Goal: Task Accomplishment & Management: Manage account settings

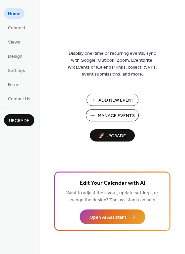
click at [109, 115] on span "Manage Events" at bounding box center [116, 115] width 37 height 7
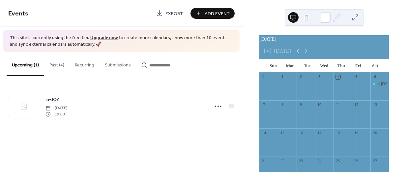
click at [56, 65] on button "Past (4)" at bounding box center [56, 63] width 25 height 23
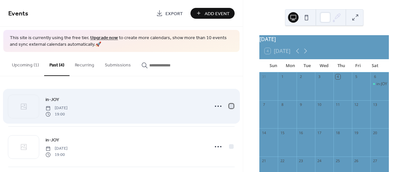
click at [229, 107] on div at bounding box center [231, 106] width 5 height 5
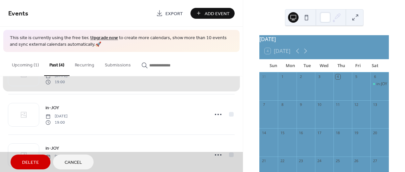
scroll to position [33, 0]
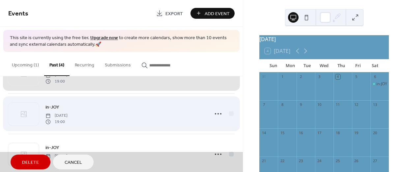
click at [231, 114] on div "in-JOY [DATE] 19:00" at bounding box center [121, 114] width 227 height 41
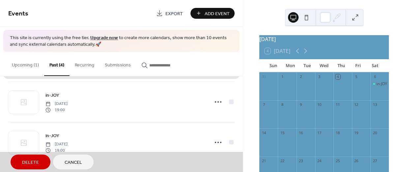
scroll to position [86, 0]
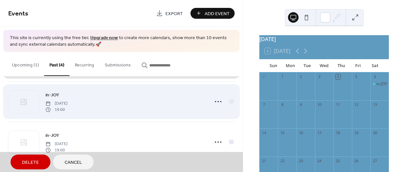
click at [228, 101] on div "in-JOY [DATE] 19:00" at bounding box center [121, 101] width 227 height 41
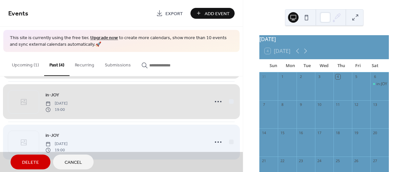
click at [230, 140] on div "in-JOY [DATE] 19:00" at bounding box center [121, 142] width 227 height 41
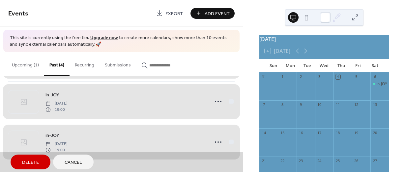
click at [37, 161] on span "Delete" at bounding box center [30, 163] width 17 height 7
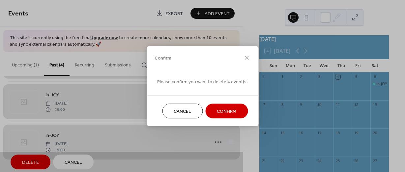
click at [222, 109] on span "Confirm" at bounding box center [226, 111] width 19 height 7
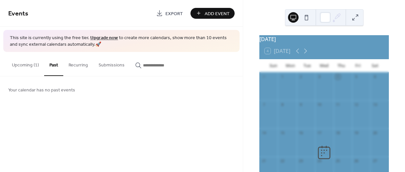
scroll to position [0, 0]
click at [21, 63] on button "Upcoming (1)" at bounding box center [26, 63] width 38 height 23
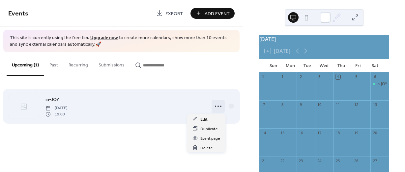
click at [216, 107] on icon at bounding box center [218, 106] width 11 height 11
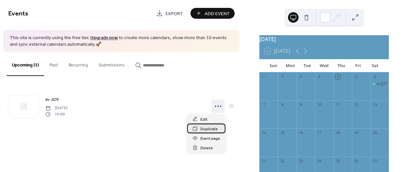
click at [208, 129] on span "Duplicate" at bounding box center [209, 129] width 17 height 7
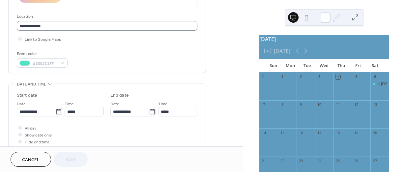
scroll to position [132, 0]
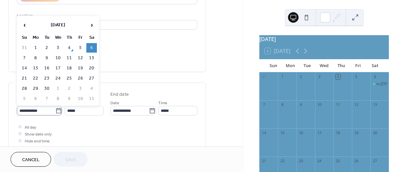
click at [56, 110] on icon at bounding box center [58, 111] width 7 height 7
click at [55, 110] on input "**********" at bounding box center [36, 111] width 39 height 10
click at [93, 57] on td "13" at bounding box center [91, 58] width 11 height 10
type input "**********"
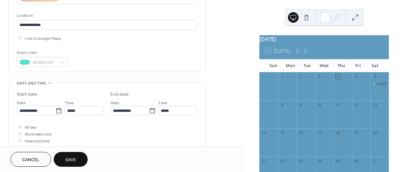
click at [73, 164] on span "Save" at bounding box center [70, 160] width 11 height 7
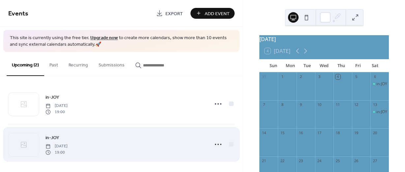
scroll to position [5, 0]
click at [215, 142] on icon at bounding box center [218, 142] width 11 height 11
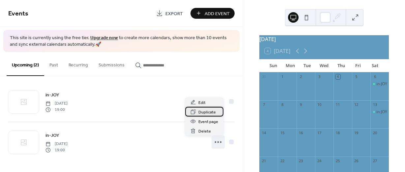
click at [205, 112] on span "Duplicate" at bounding box center [207, 112] width 17 height 7
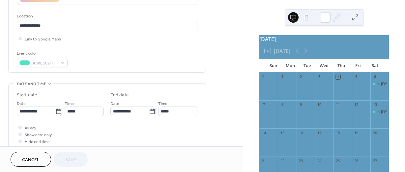
scroll to position [132, 0]
click at [56, 111] on icon at bounding box center [58, 111] width 7 height 7
click at [55, 111] on input "**********" at bounding box center [36, 111] width 39 height 10
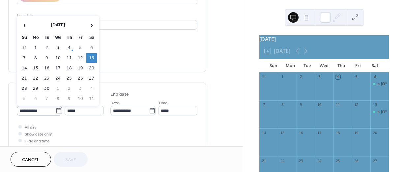
click at [56, 110] on icon at bounding box center [58, 110] width 5 height 5
click at [55, 110] on input "**********" at bounding box center [36, 111] width 39 height 10
click at [94, 66] on td "20" at bounding box center [91, 69] width 11 height 10
type input "**********"
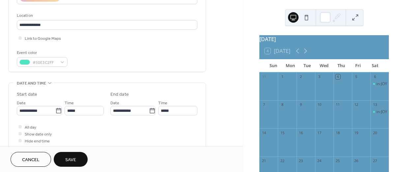
click at [69, 161] on span "Save" at bounding box center [70, 160] width 11 height 7
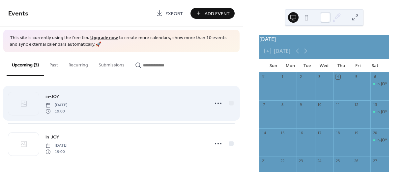
scroll to position [45, 0]
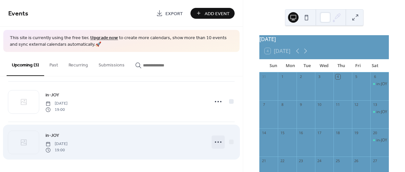
click at [213, 142] on icon at bounding box center [218, 142] width 11 height 11
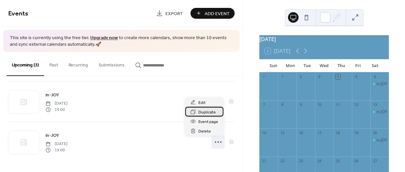
click at [206, 113] on span "Duplicate" at bounding box center [207, 112] width 17 height 7
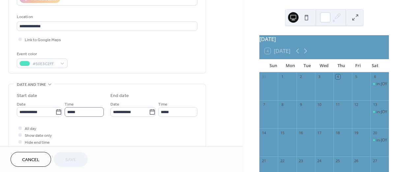
scroll to position [132, 0]
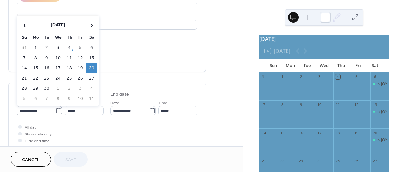
click at [56, 111] on icon at bounding box center [58, 111] width 7 height 7
click at [55, 111] on input "**********" at bounding box center [36, 111] width 39 height 10
click at [92, 78] on td "27" at bounding box center [91, 79] width 11 height 10
type input "**********"
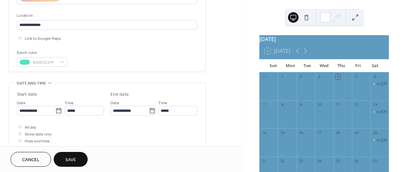
click at [70, 159] on span "Save" at bounding box center [70, 160] width 11 height 7
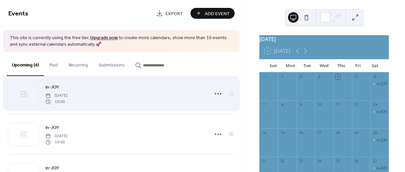
scroll to position [66, 0]
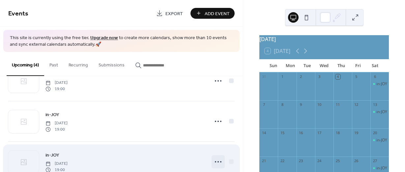
click at [218, 162] on circle at bounding box center [218, 162] width 1 height 1
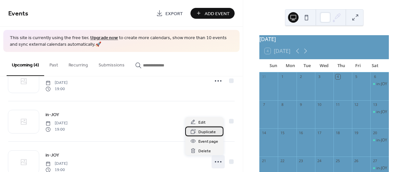
click at [198, 130] on div "Duplicate" at bounding box center [204, 132] width 38 height 10
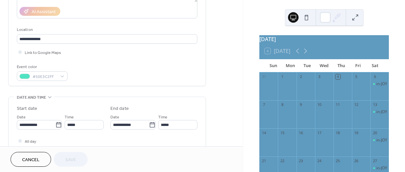
scroll to position [132, 0]
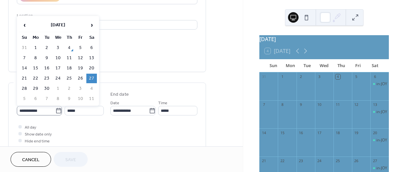
click at [58, 113] on icon at bounding box center [58, 110] width 5 height 5
click at [55, 113] on input "**********" at bounding box center [36, 111] width 39 height 10
click at [92, 24] on span "›" at bounding box center [92, 24] width 10 height 13
click at [92, 47] on td "4" at bounding box center [91, 48] width 11 height 10
type input "**********"
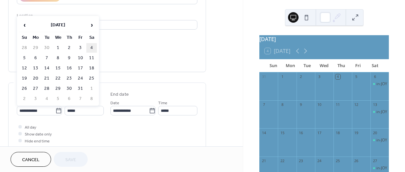
type input "**********"
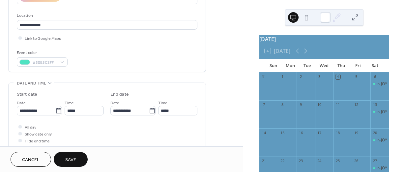
click at [71, 162] on span "Save" at bounding box center [70, 160] width 11 height 7
